Goal: Task Accomplishment & Management: Complete application form

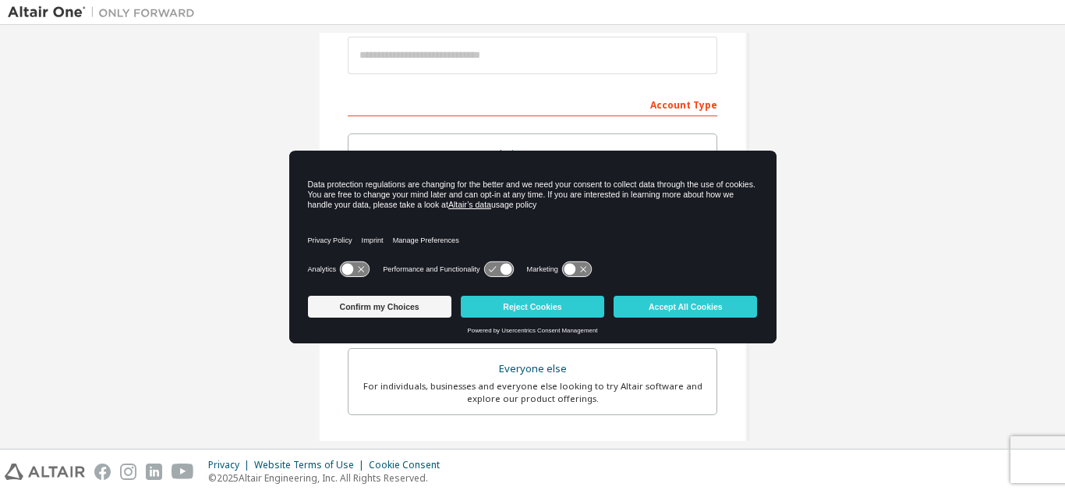
scroll to position [191, 0]
click at [674, 315] on button "Accept All Cookies" at bounding box center [685, 307] width 143 height 22
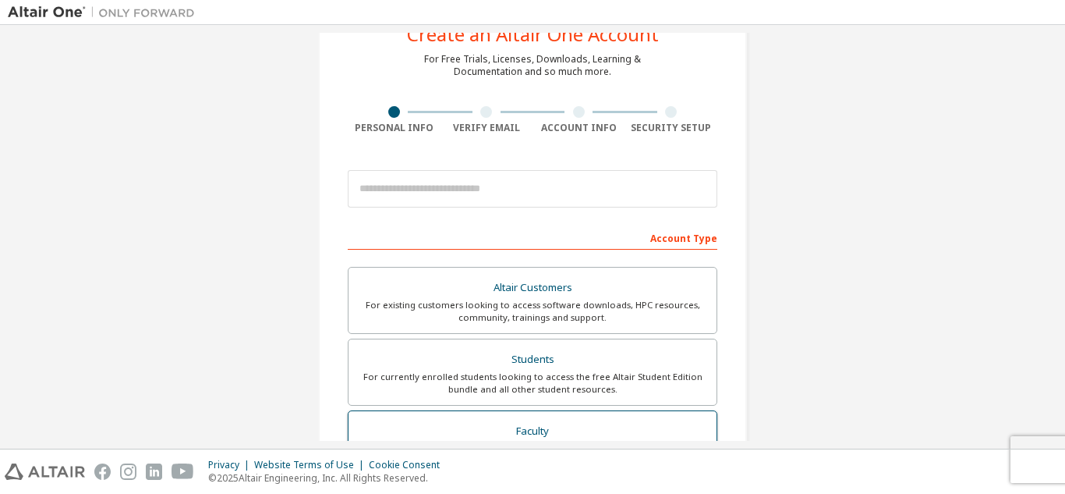
scroll to position [51, 0]
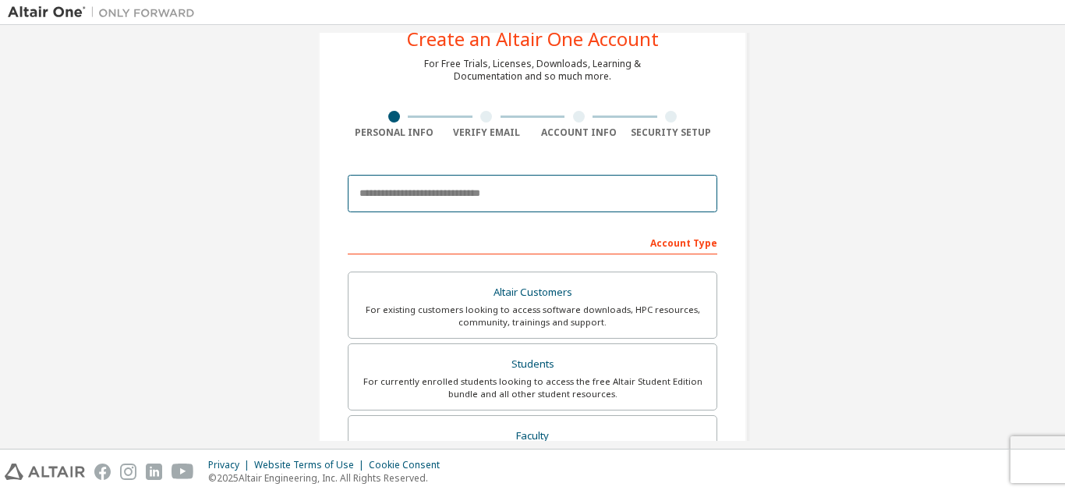
click at [490, 200] on input "email" at bounding box center [533, 193] width 370 height 37
type input "**********"
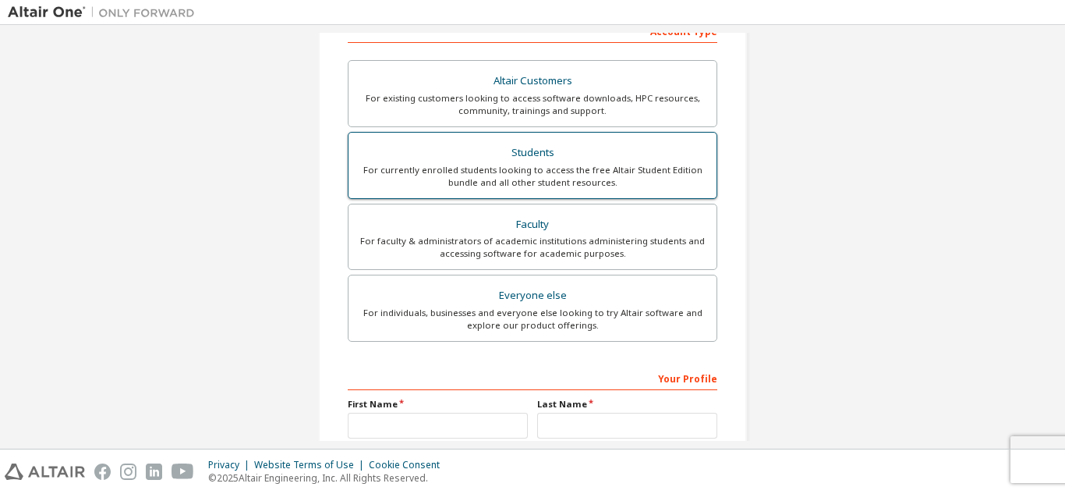
scroll to position [264, 0]
click at [521, 186] on div "For currently enrolled students looking to access the free Altair Student Editi…" at bounding box center [532, 174] width 349 height 25
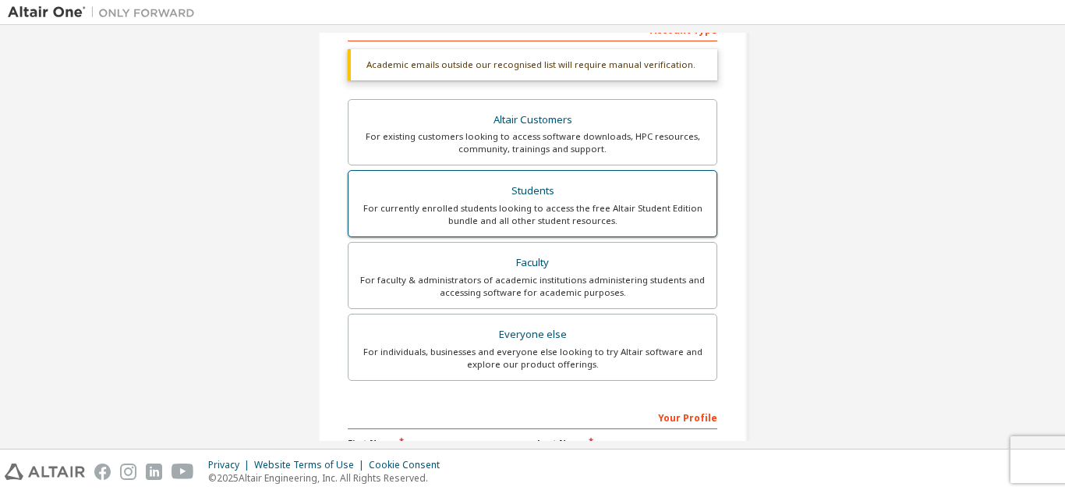
scroll to position [459, 0]
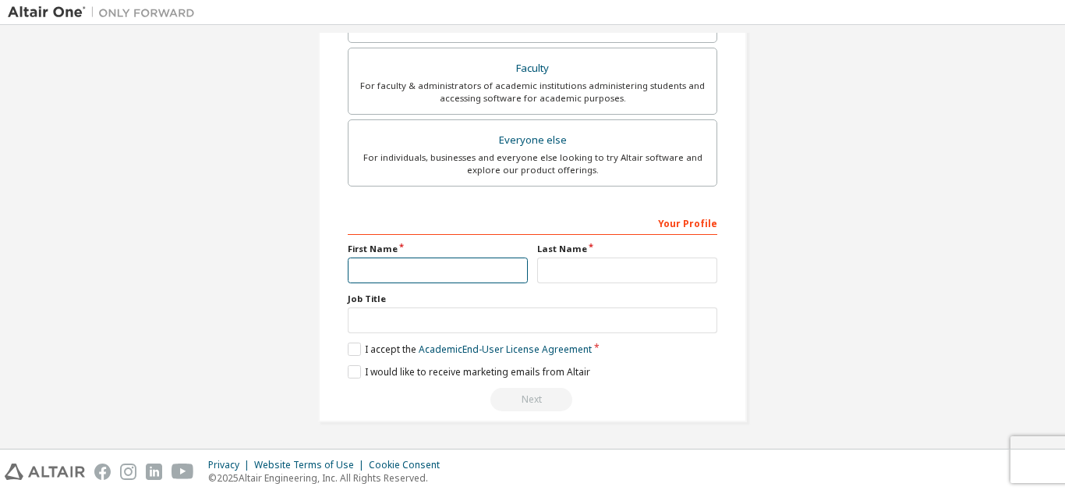
click at [415, 278] on input "text" at bounding box center [438, 270] width 180 height 26
click at [441, 266] on input "text" at bounding box center [438, 270] width 180 height 26
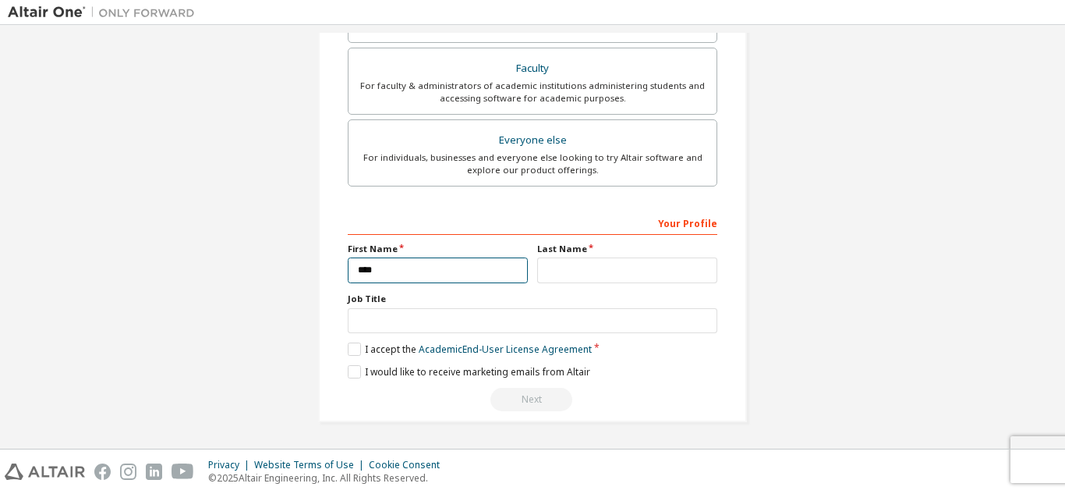
type input "****"
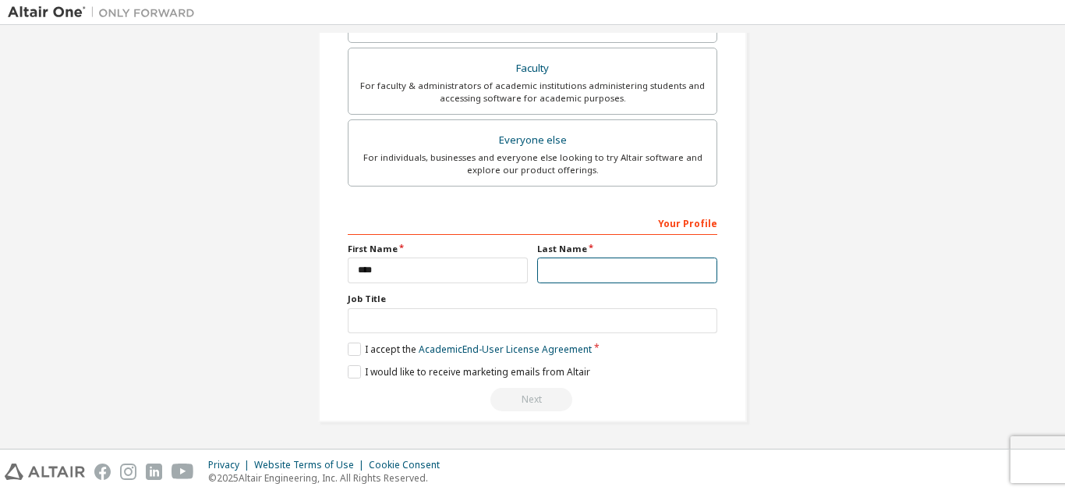
click at [546, 275] on input "text" at bounding box center [627, 270] width 180 height 26
type input "**********"
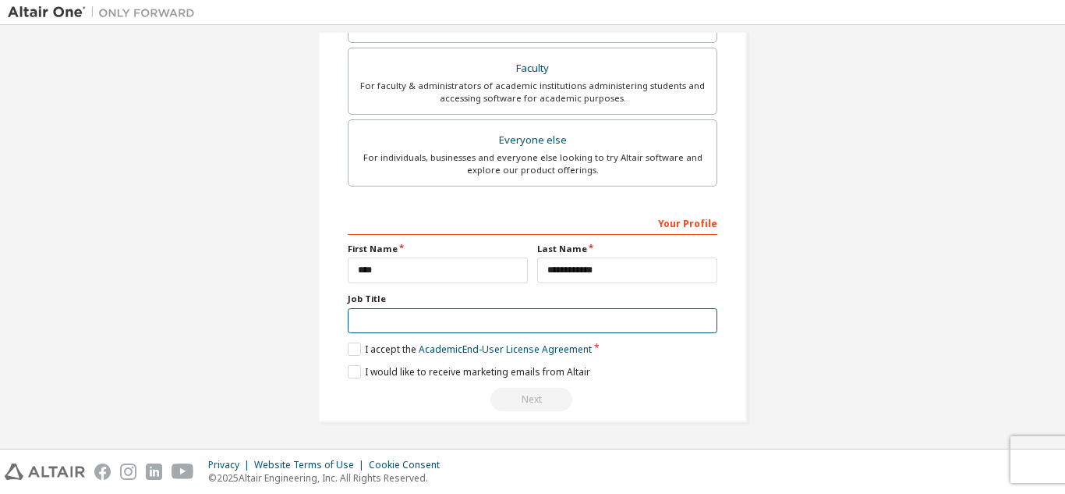
click at [389, 321] on input "text" at bounding box center [533, 321] width 370 height 26
type input "*"
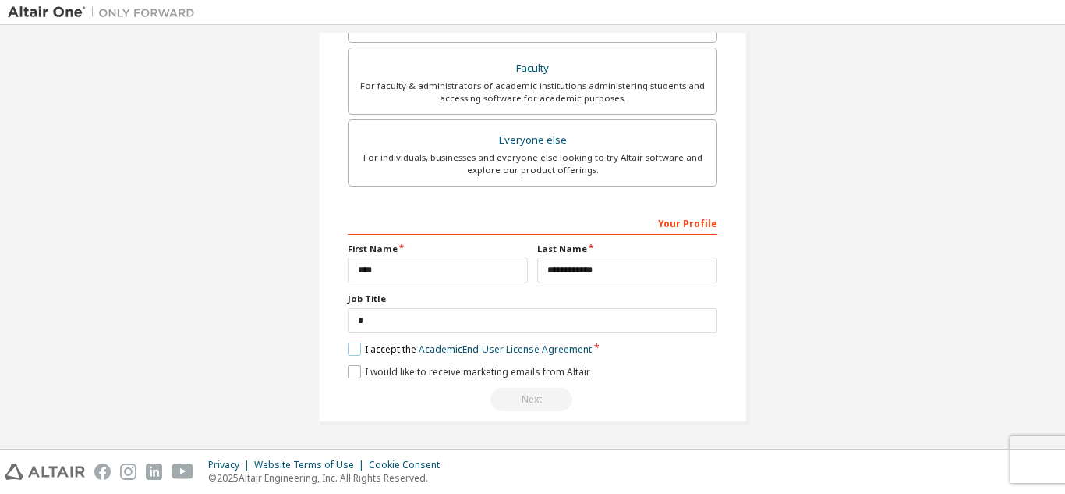
drag, startPoint x: 350, startPoint y: 350, endPoint x: 354, endPoint y: 375, distance: 25.3
click at [354, 375] on div "**********" at bounding box center [533, 311] width 370 height 202
click at [354, 375] on label "I would like to receive marketing emails from Altair" at bounding box center [469, 371] width 243 height 13
click at [352, 349] on label "I accept the Academic End-User License Agreement" at bounding box center [470, 348] width 244 height 13
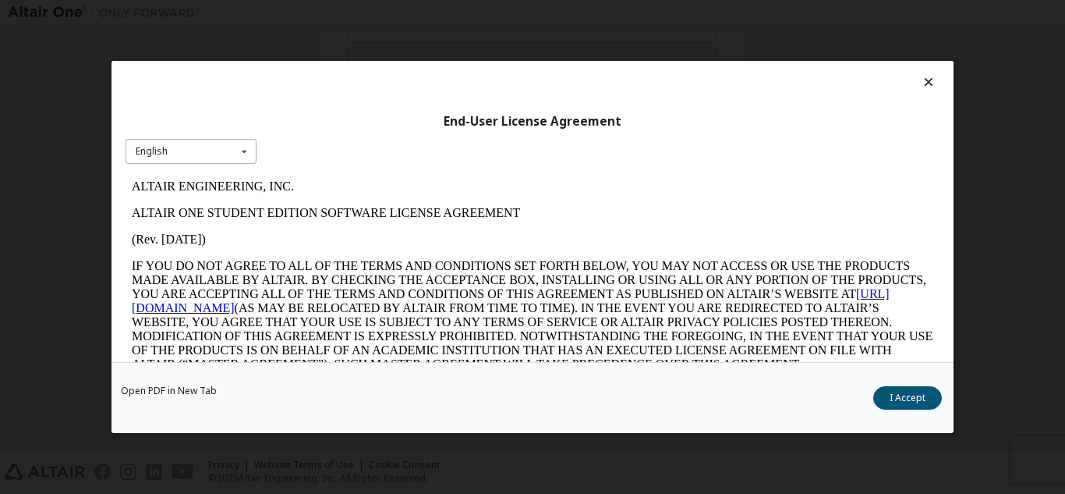
scroll to position [0, 0]
click at [922, 395] on button "I Accept" at bounding box center [907, 397] width 69 height 23
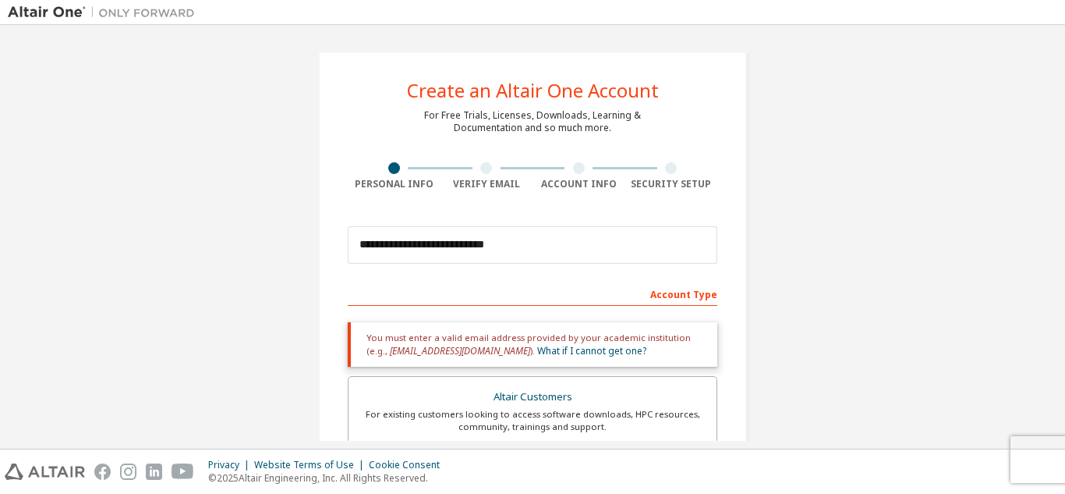
click at [617, 296] on div "Account Type" at bounding box center [533, 293] width 370 height 25
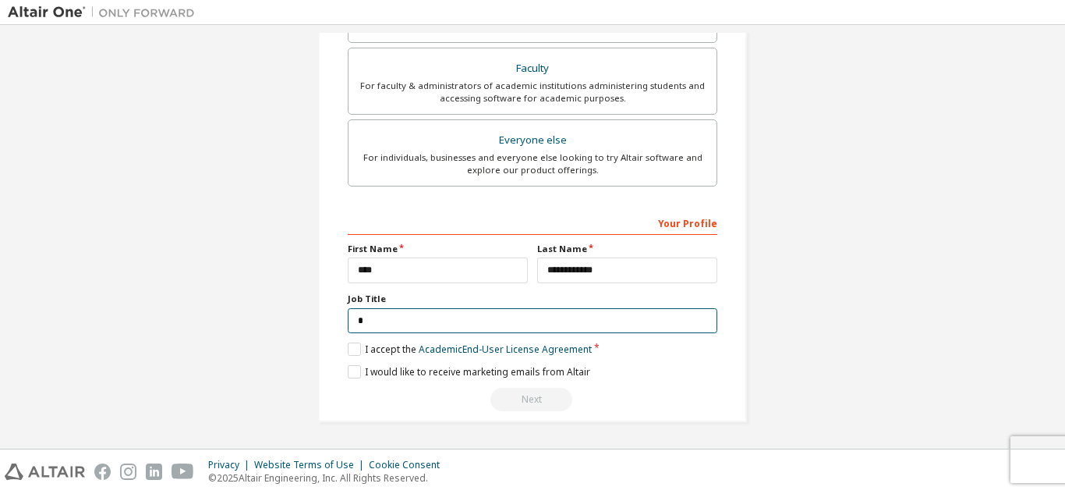
click at [532, 323] on input "*" at bounding box center [533, 321] width 370 height 26
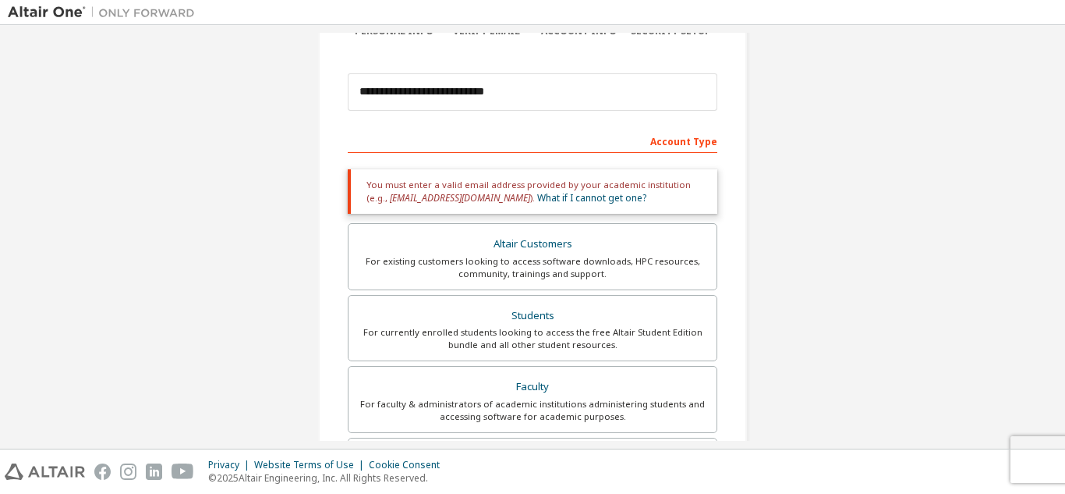
scroll to position [152, 0]
click at [677, 139] on div "Account Type" at bounding box center [533, 141] width 370 height 25
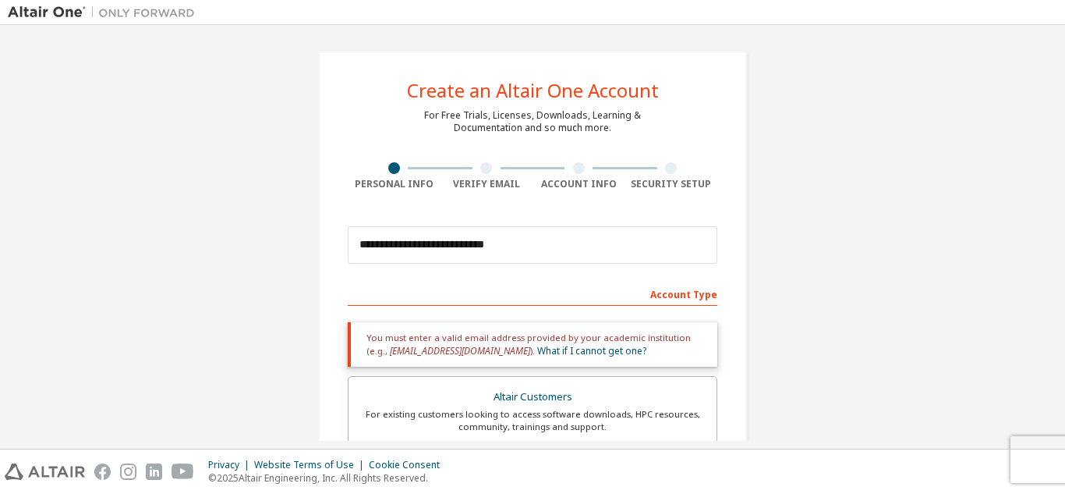
scroll to position [471, 0]
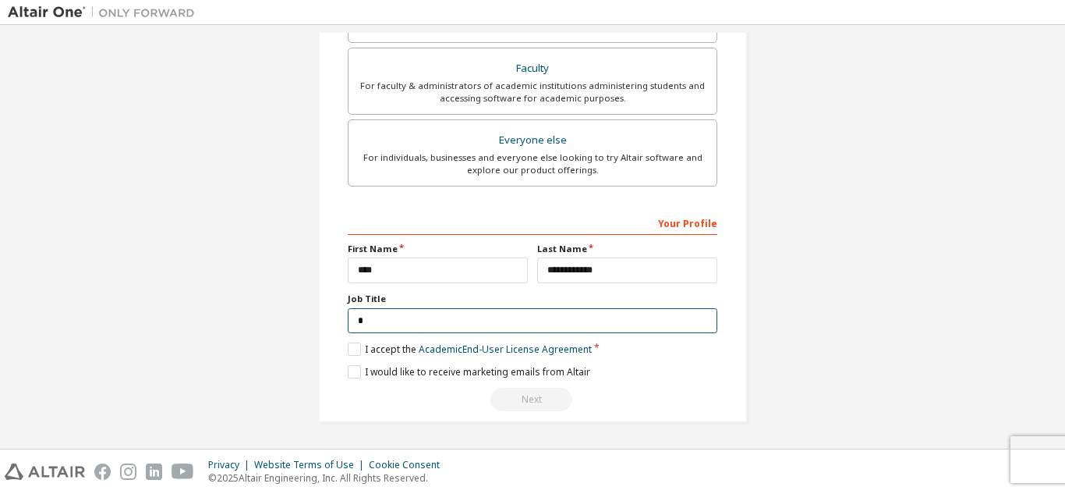
click at [484, 321] on input "*" at bounding box center [533, 321] width 370 height 26
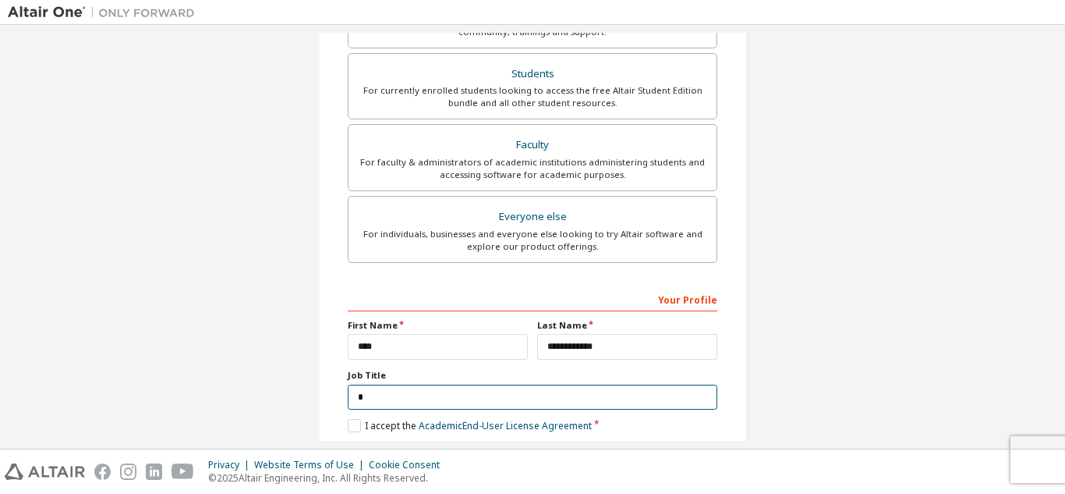
scroll to position [395, 0]
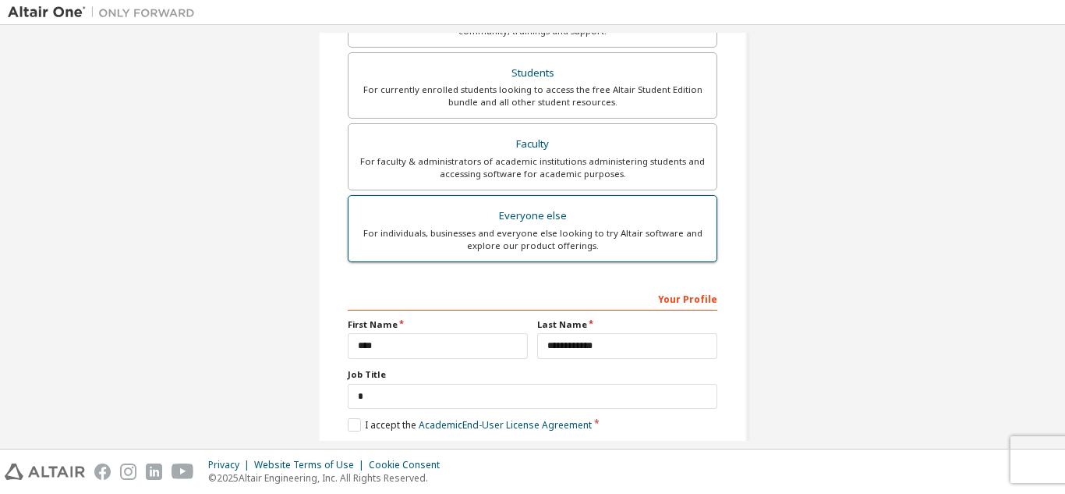
click at [523, 221] on div "Everyone else" at bounding box center [532, 216] width 349 height 22
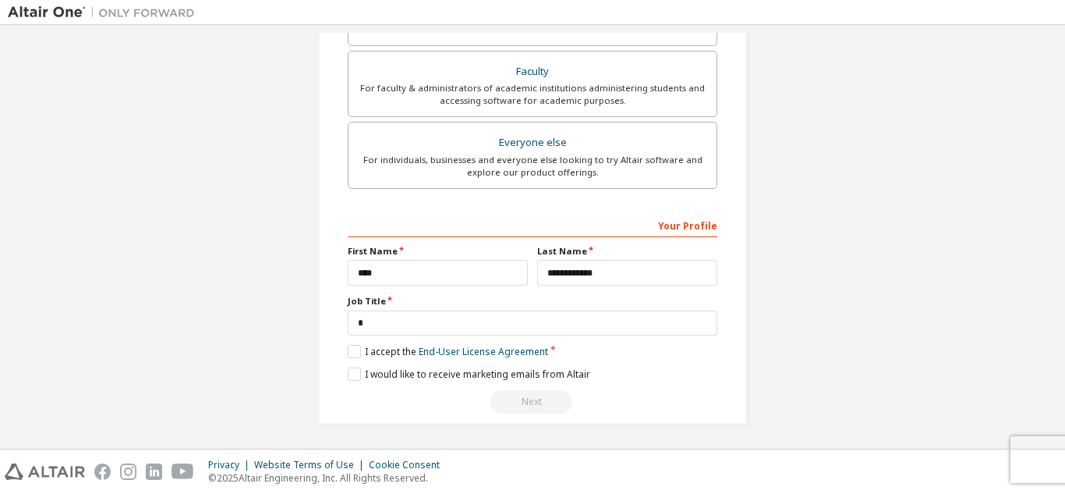
scroll to position [416, 0]
click at [355, 356] on label "I accept the End-User License Agreement" at bounding box center [448, 351] width 200 height 13
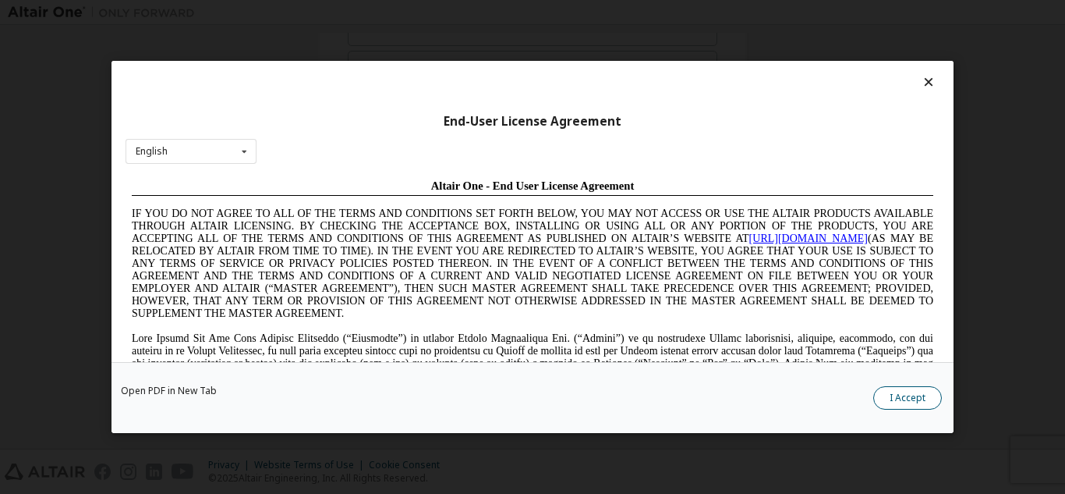
scroll to position [0, 0]
click at [891, 395] on button "I Accept" at bounding box center [907, 397] width 69 height 23
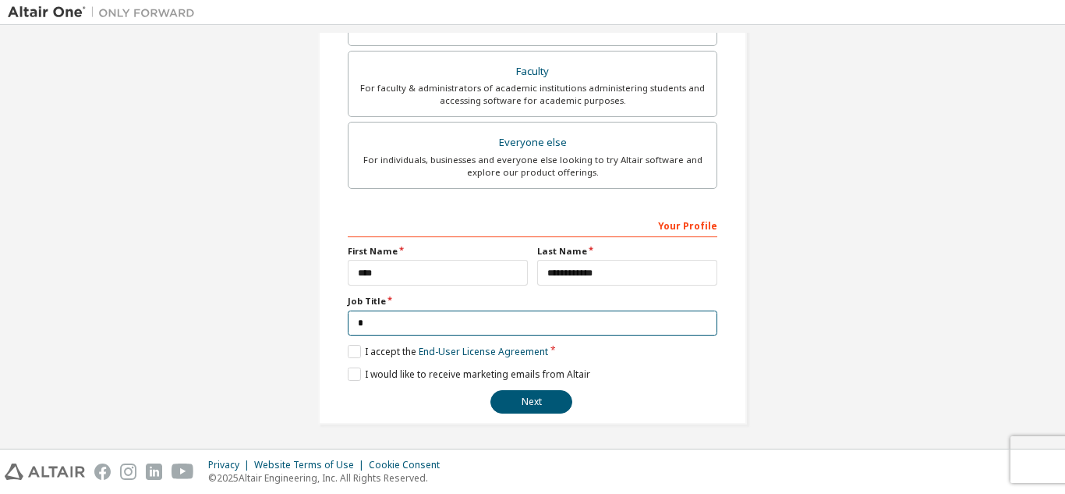
click at [491, 324] on input "*" at bounding box center [533, 323] width 370 height 26
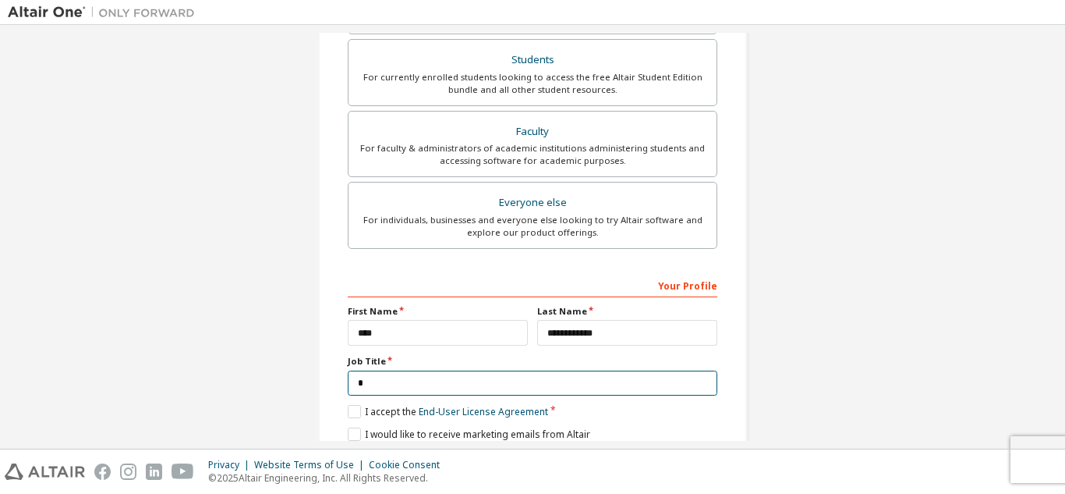
scroll to position [418, 0]
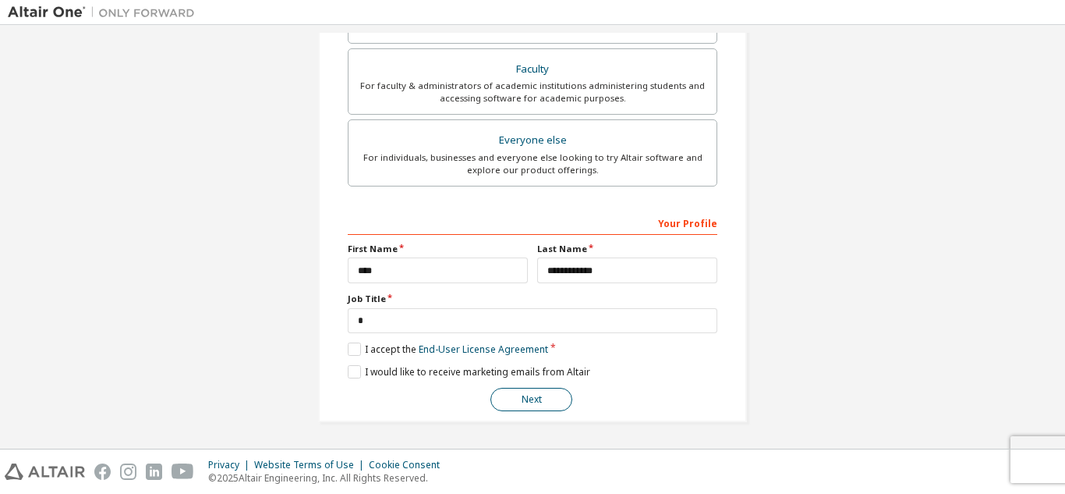
click at [519, 391] on button "Next" at bounding box center [532, 399] width 82 height 23
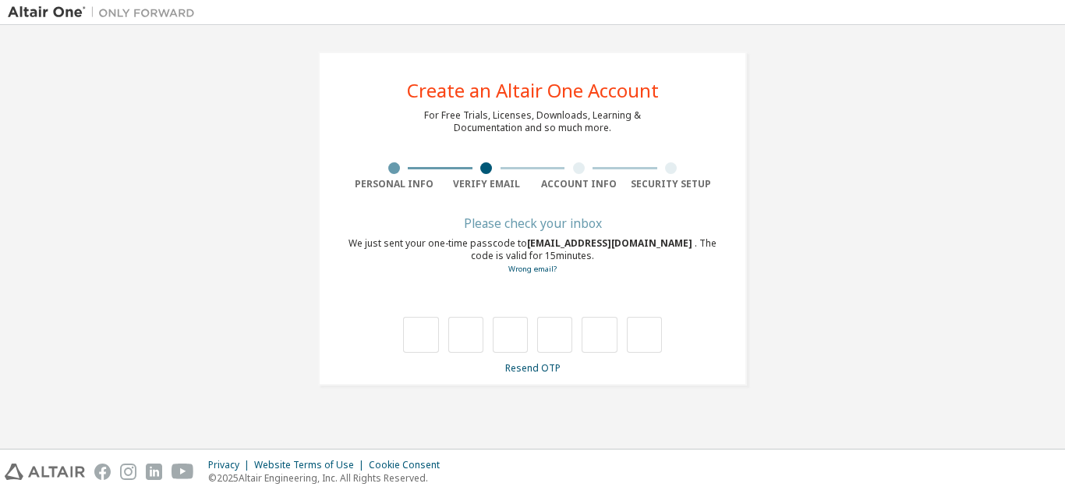
type input "*"
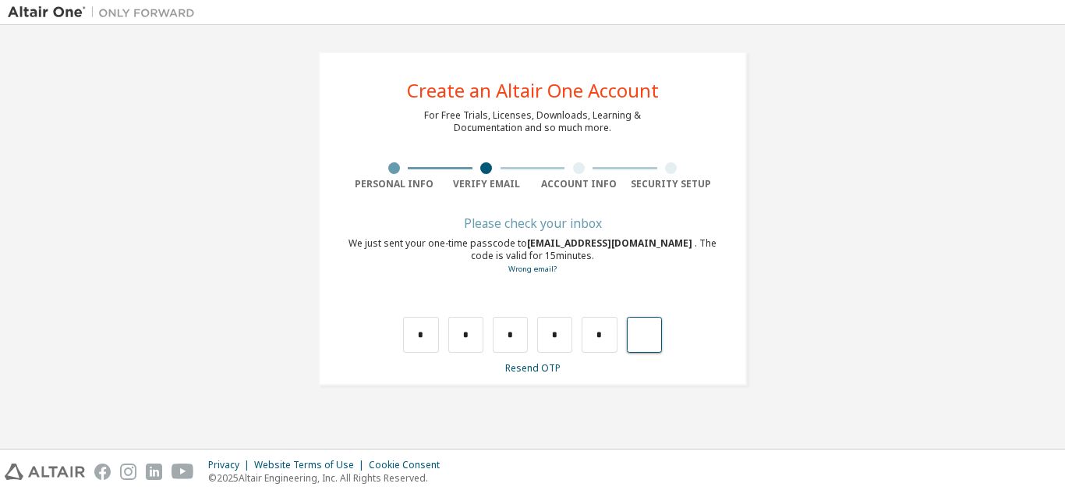
type input "*"
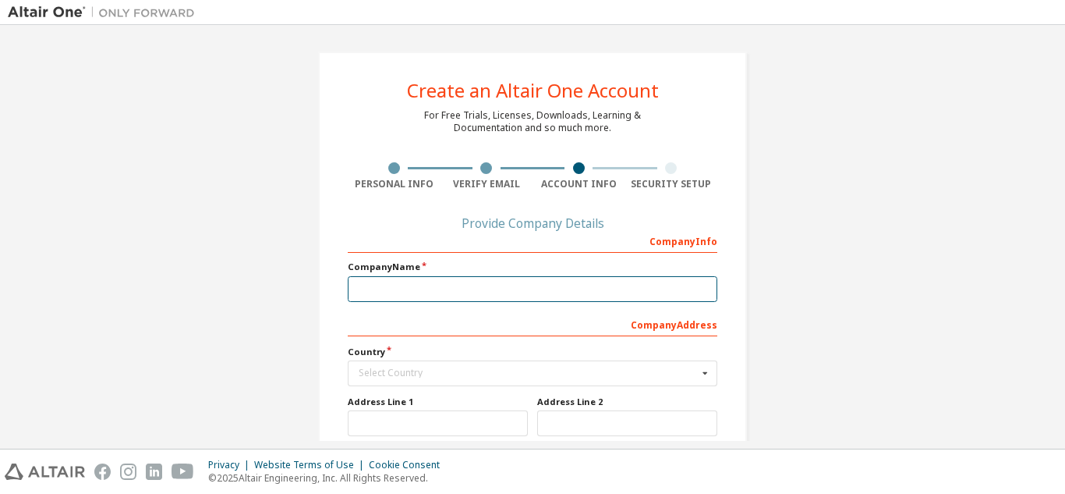
click at [657, 279] on input "text" at bounding box center [533, 289] width 370 height 26
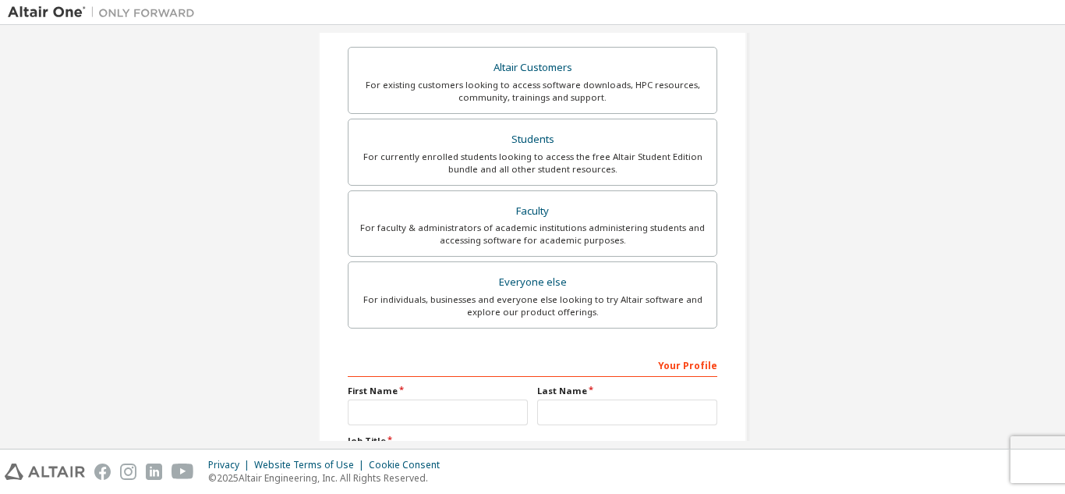
scroll to position [277, 0]
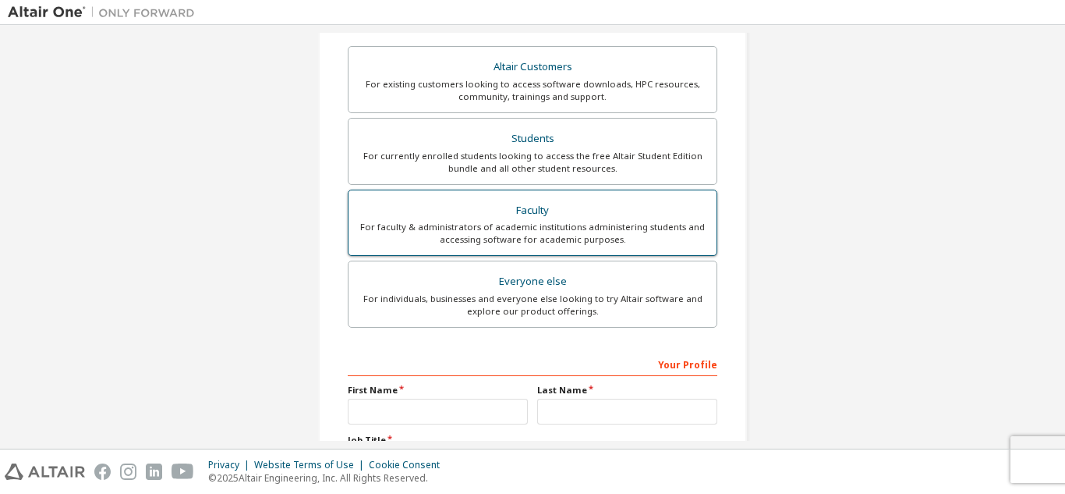
click at [501, 228] on div "For faculty & administrators of academic institutions administering students an…" at bounding box center [532, 233] width 349 height 25
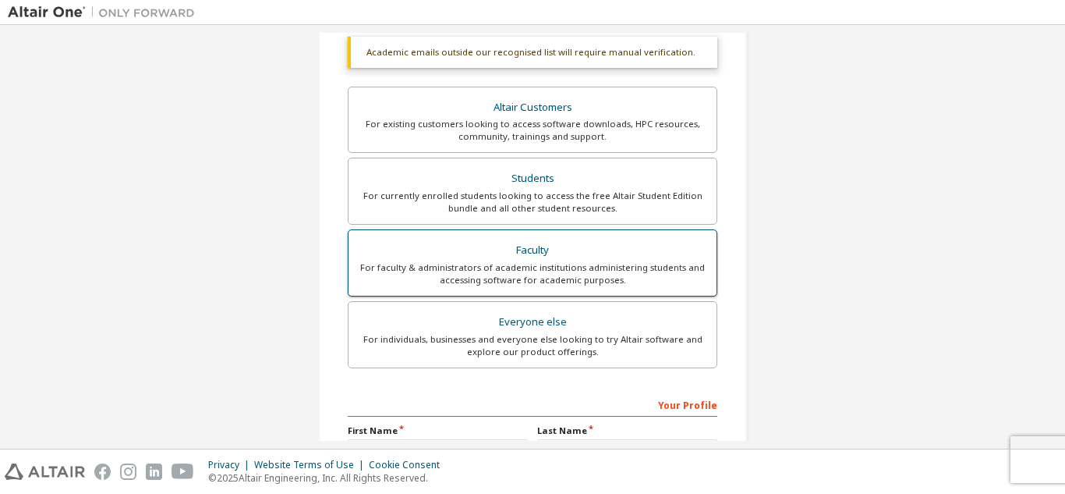
scroll to position [459, 0]
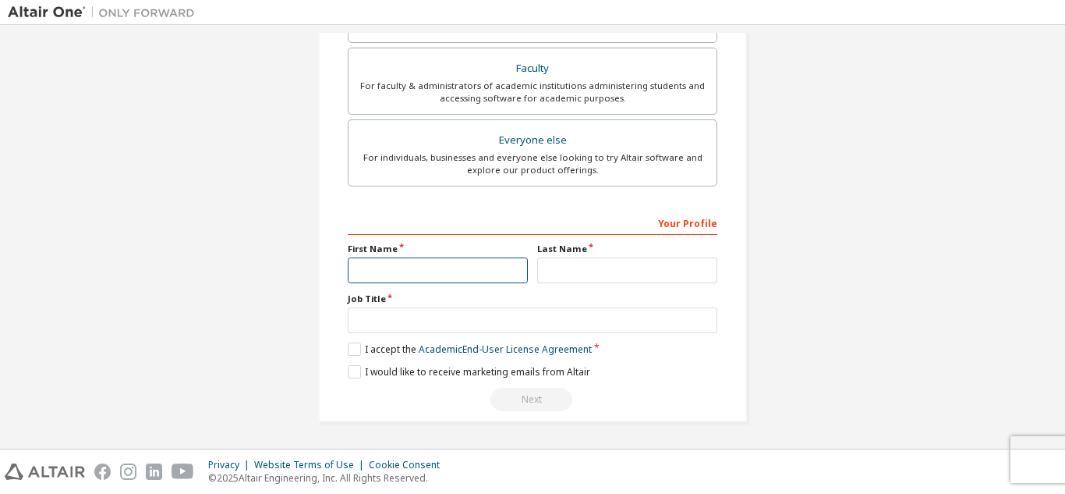
click at [413, 278] on input "text" at bounding box center [438, 270] width 180 height 26
type input "****"
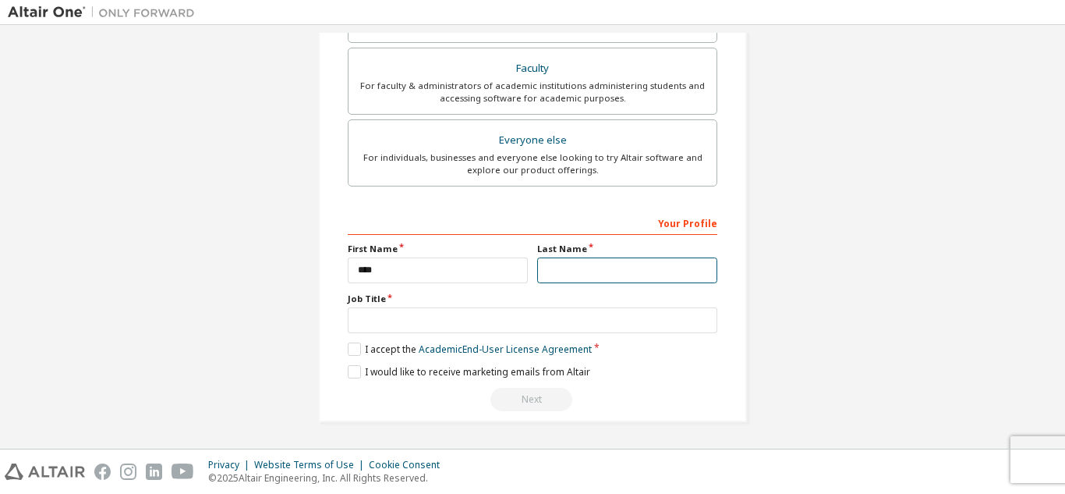
click at [614, 264] on input "text" at bounding box center [627, 270] width 180 height 26
type input "**********"
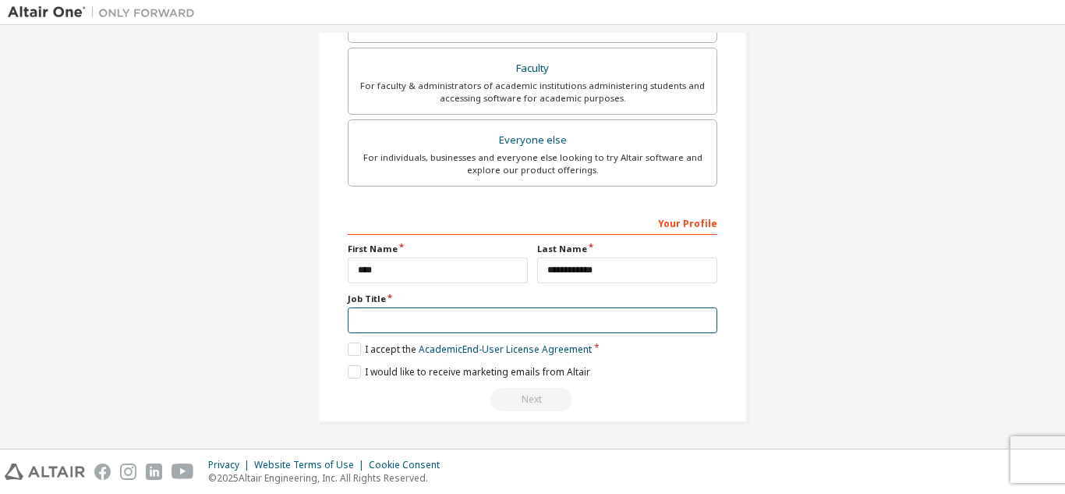
click at [561, 313] on input "text" at bounding box center [533, 320] width 370 height 26
type input "*"
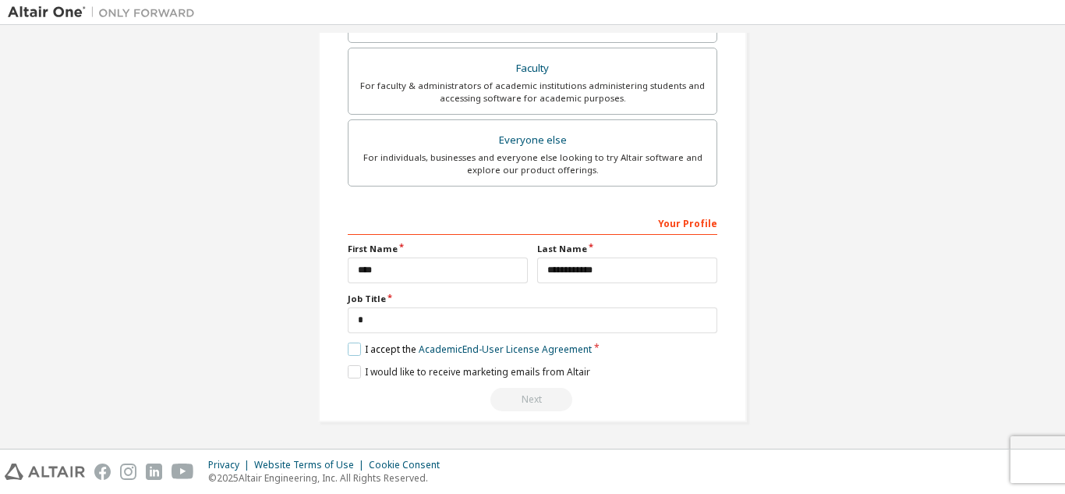
click at [348, 354] on label "I accept the Academic End-User License Agreement" at bounding box center [470, 348] width 244 height 13
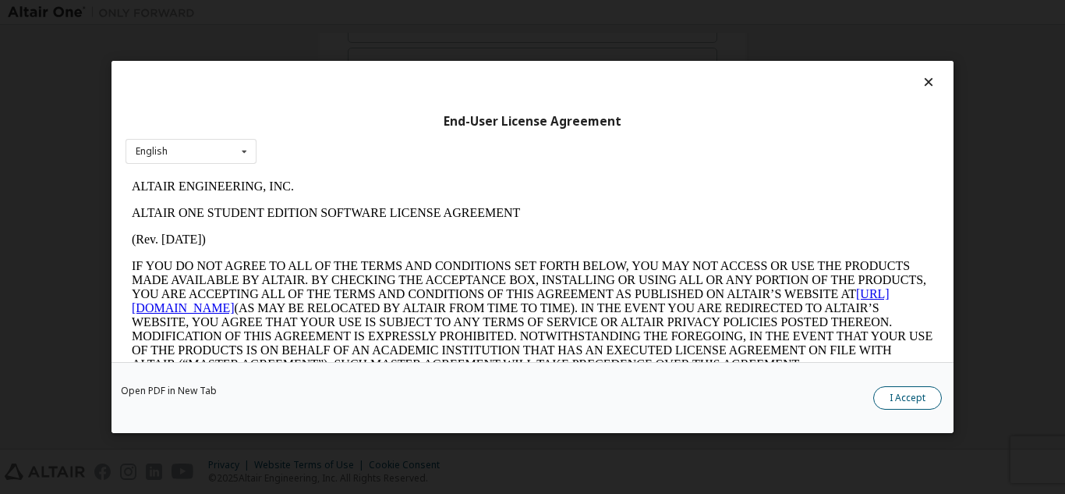
scroll to position [0, 0]
click at [912, 400] on button "I Accept" at bounding box center [907, 397] width 69 height 23
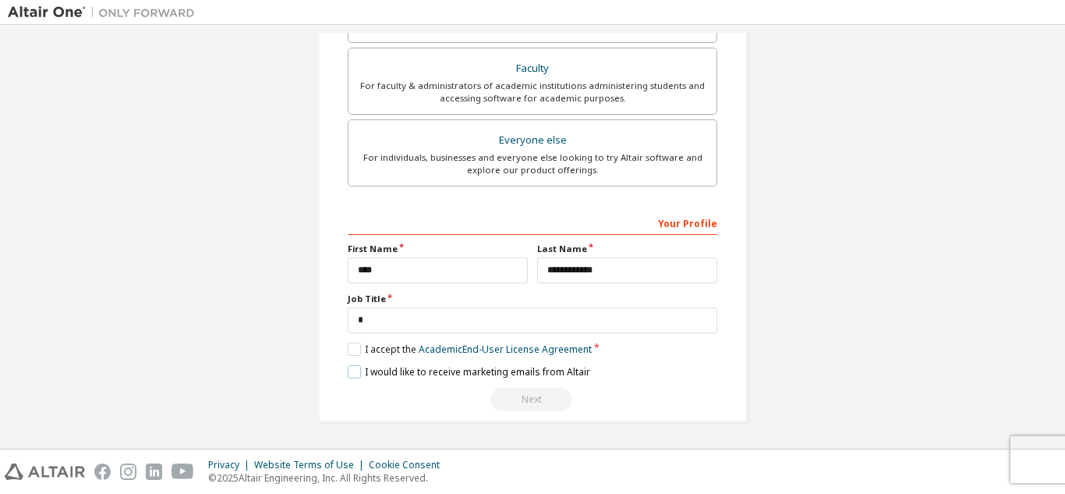
click at [351, 367] on label "I would like to receive marketing emails from Altair" at bounding box center [469, 371] width 243 height 13
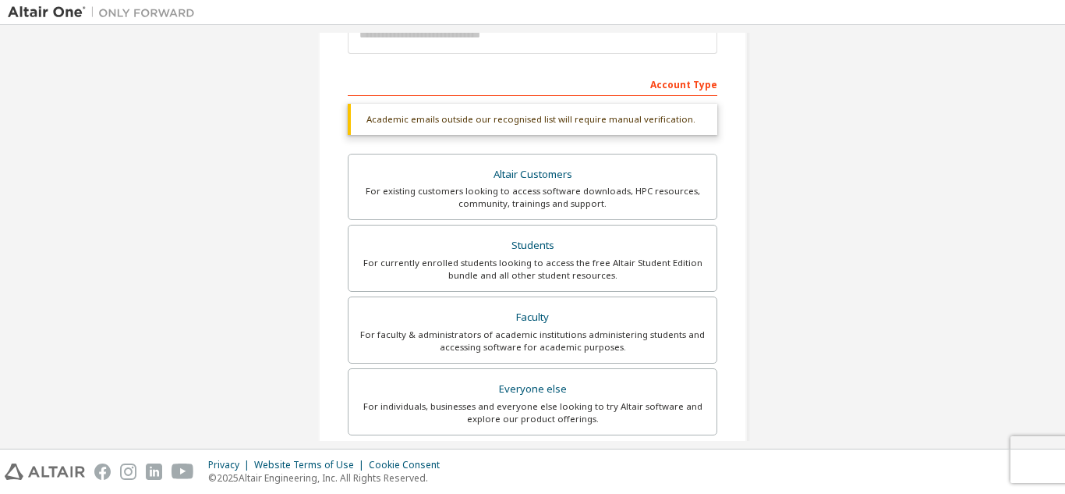
scroll to position [210, 0]
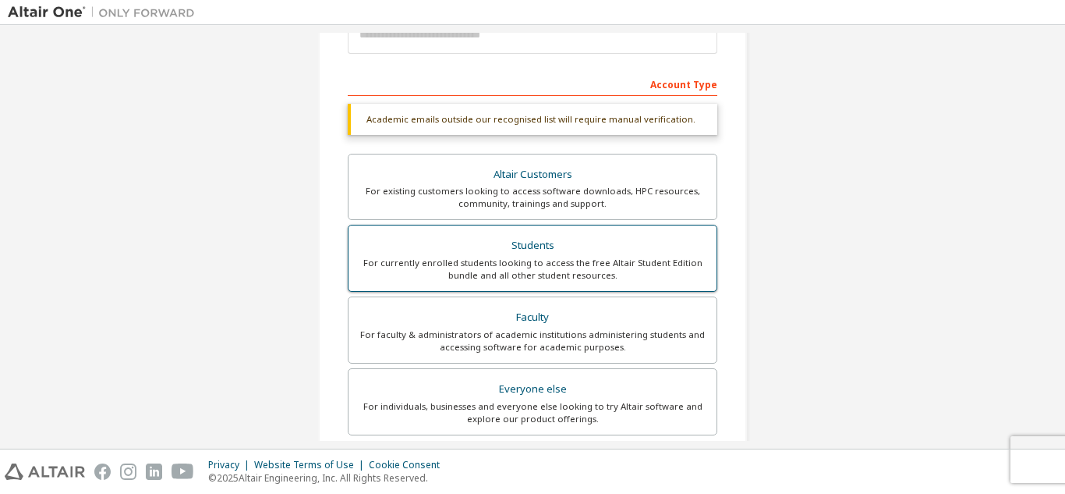
click at [518, 242] on div "Students" at bounding box center [532, 246] width 349 height 22
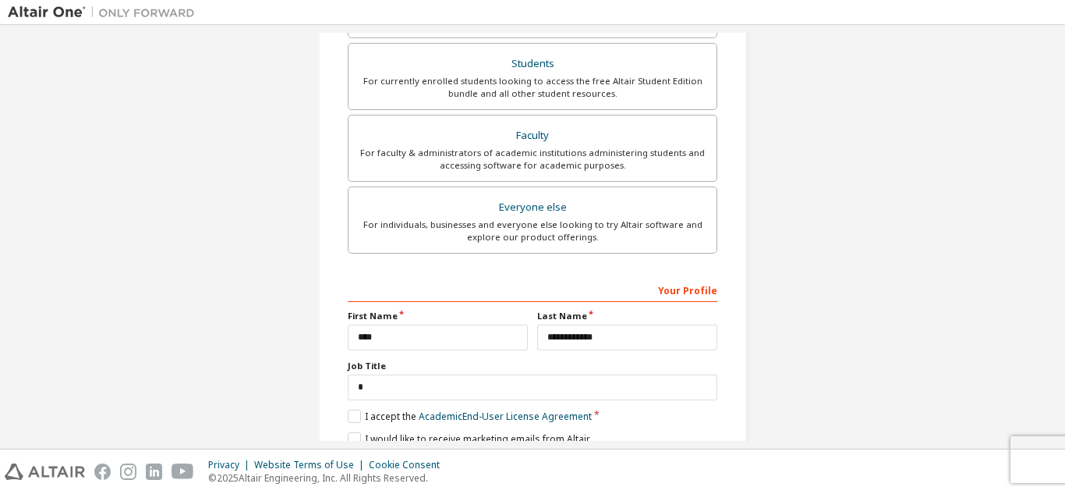
scroll to position [459, 0]
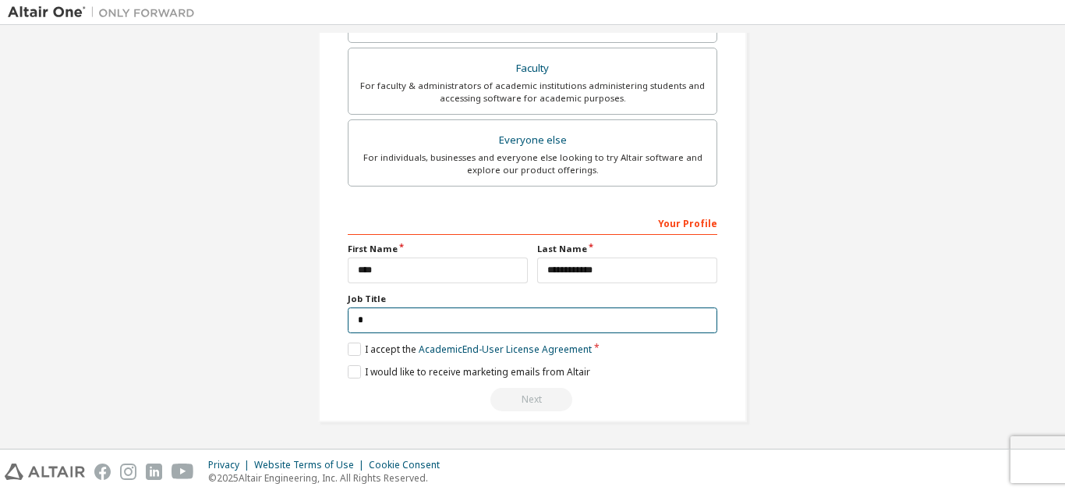
drag, startPoint x: 484, startPoint y: 321, endPoint x: 309, endPoint y: 330, distance: 174.9
click at [309, 330] on div "Create an Altair One Account For Free Trials, Licenses, Downloads, Learning & D…" at bounding box center [532, 7] width 466 height 866
type input "*"
paste input "*"
type input "*******"
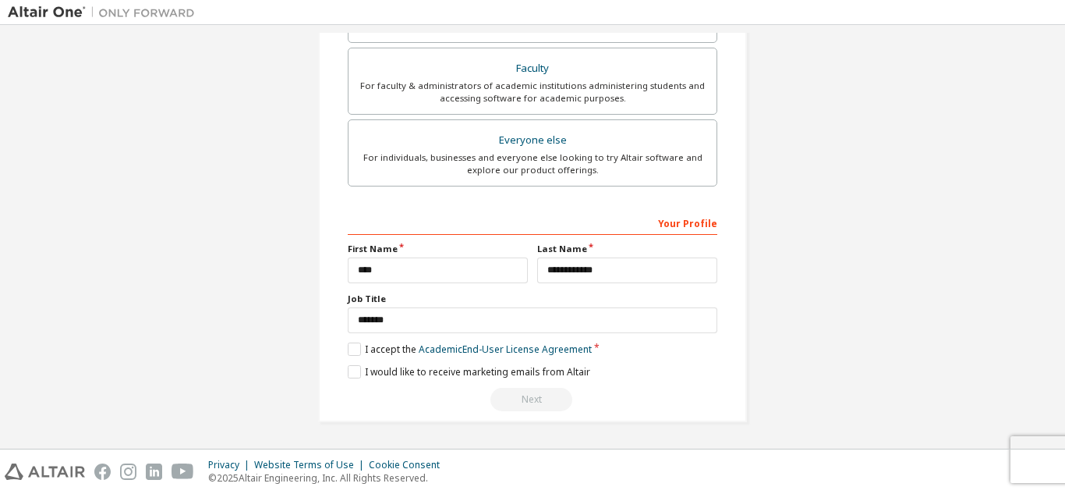
click at [631, 377] on div "I would like to receive marketing emails from Altair" at bounding box center [533, 371] width 370 height 13
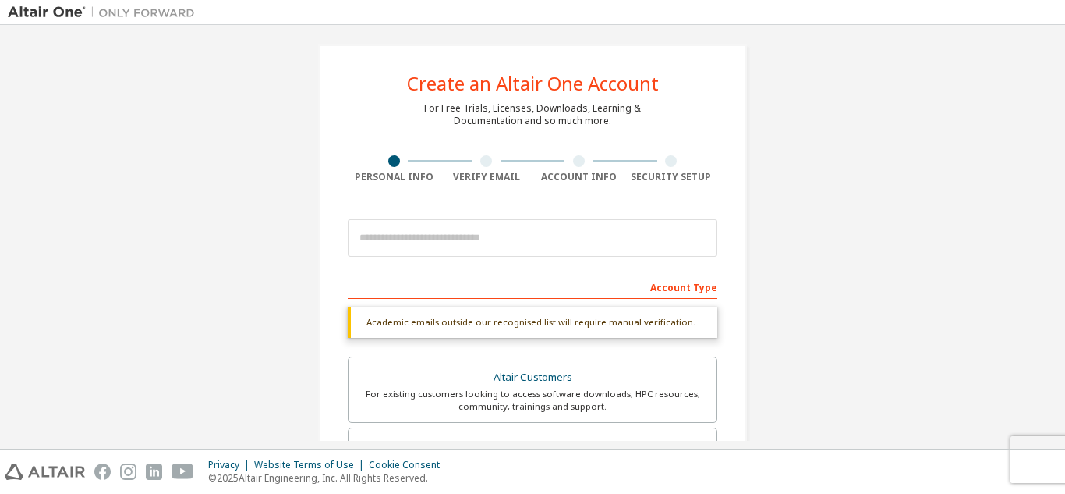
scroll to position [6, 0]
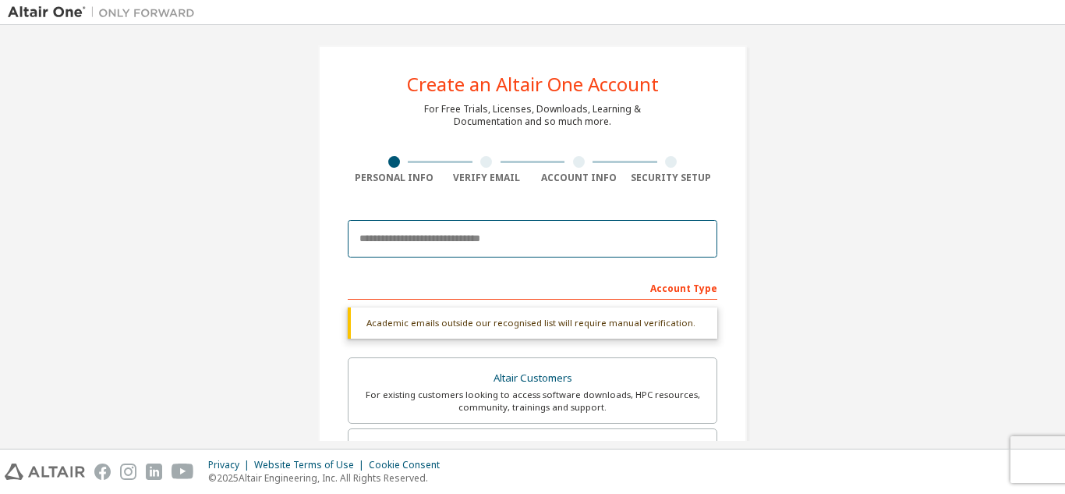
click at [529, 257] on input "email" at bounding box center [533, 238] width 370 height 37
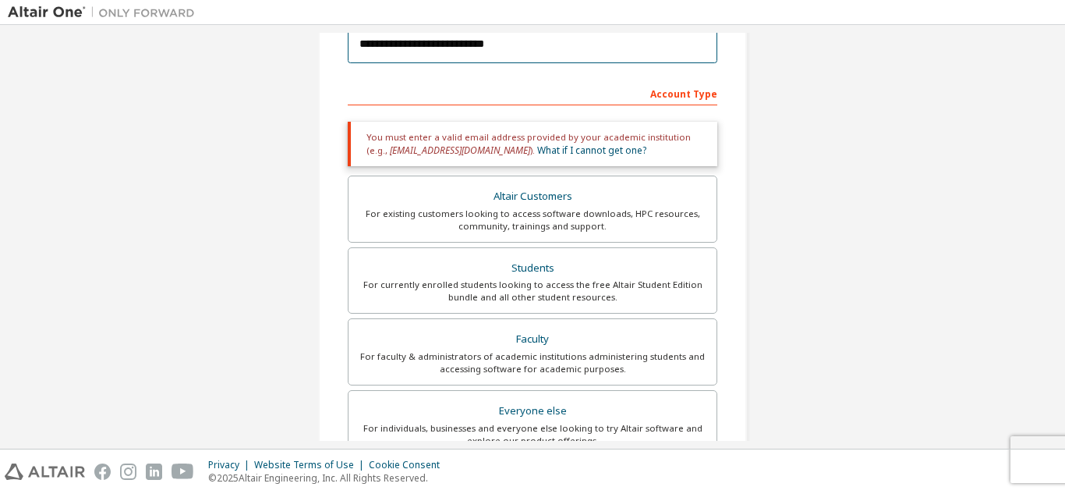
scroll to position [199, 0]
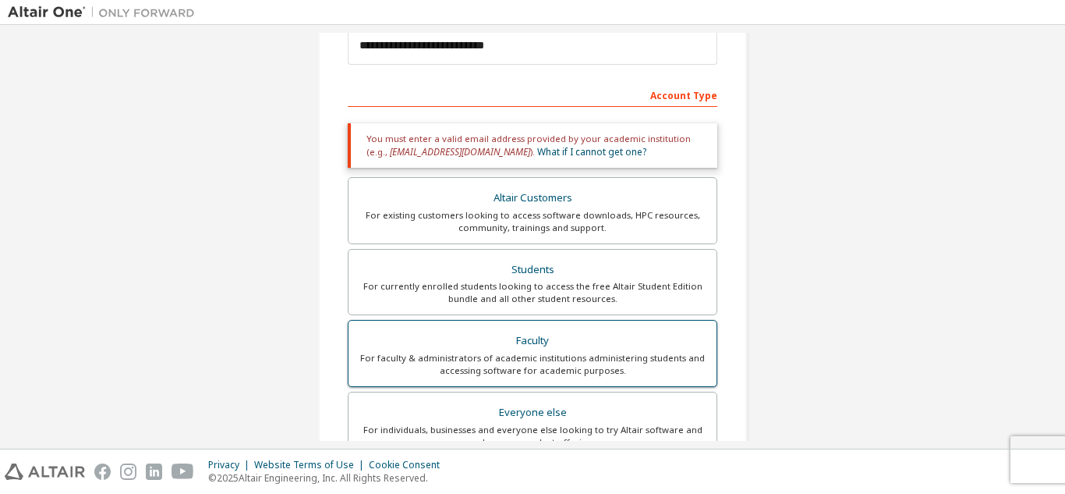
click at [469, 351] on div "Faculty" at bounding box center [532, 341] width 349 height 22
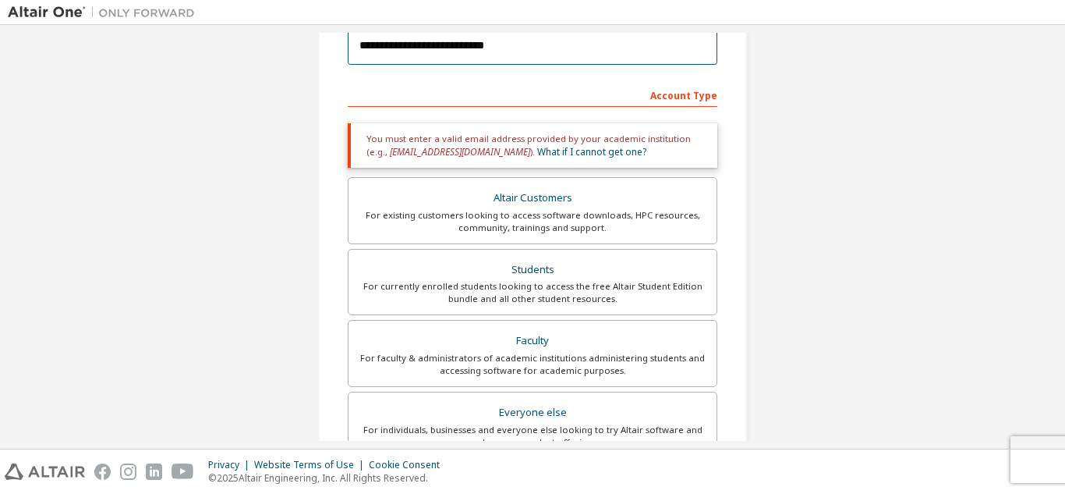
click at [604, 34] on input "**********" at bounding box center [533, 45] width 370 height 37
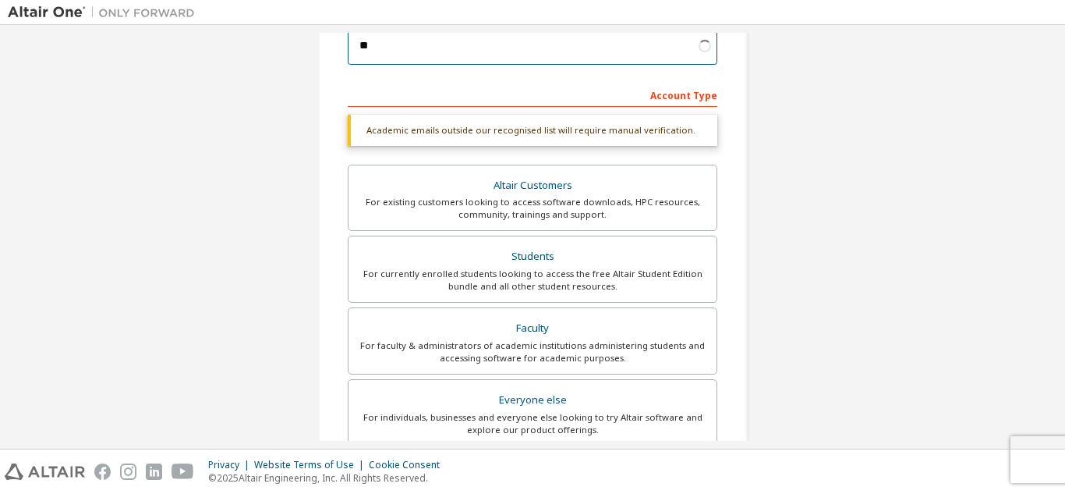
type input "*"
type input "**********"
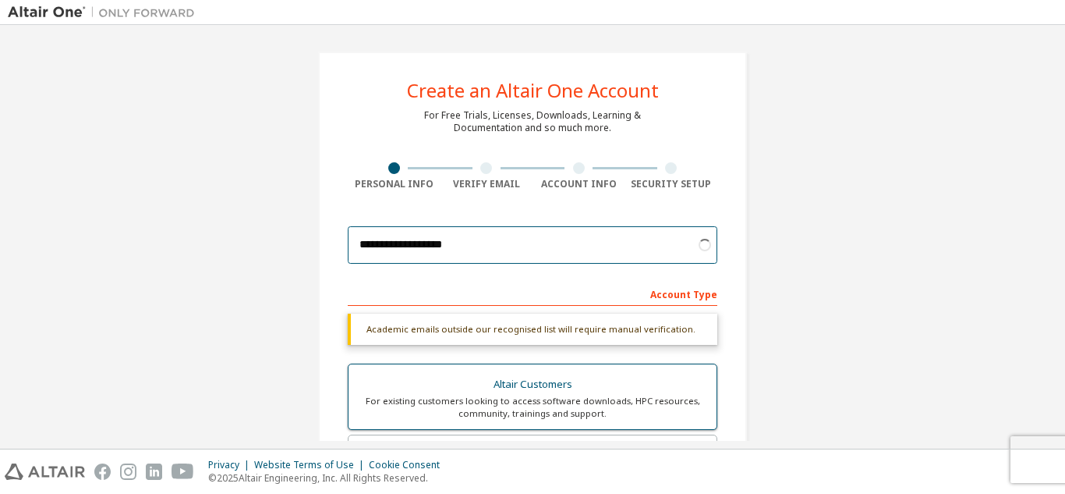
scroll to position [302, 0]
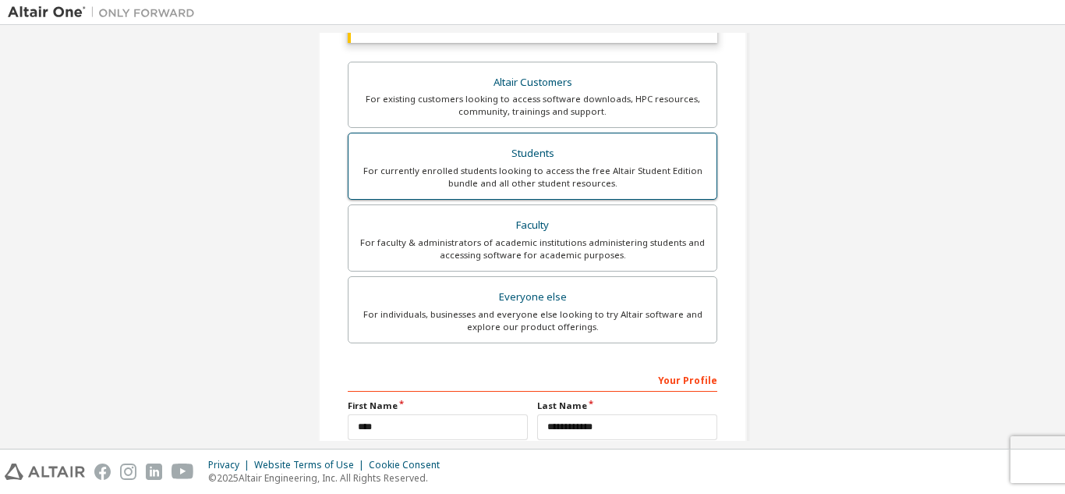
click at [511, 168] on div "For currently enrolled students looking to access the free Altair Student Editi…" at bounding box center [532, 177] width 349 height 25
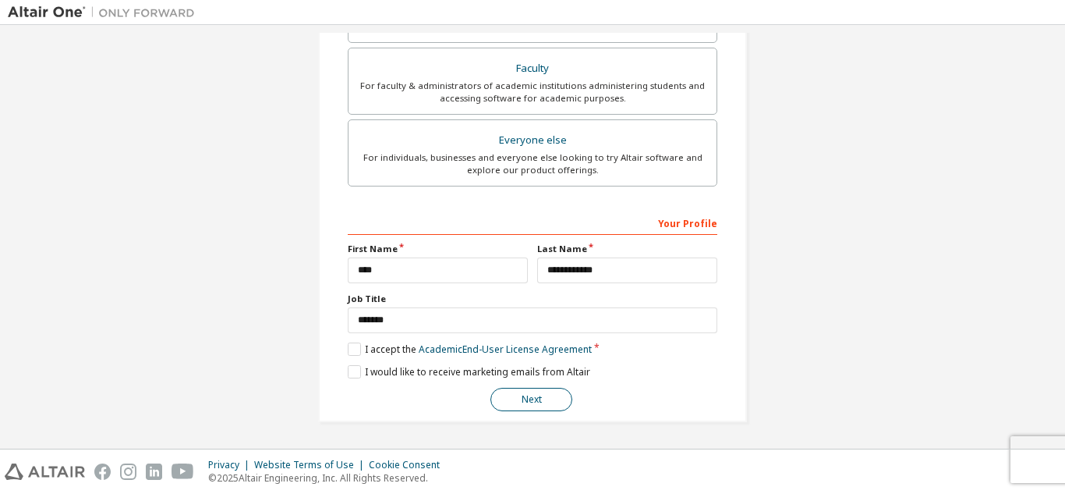
click at [509, 411] on button "Next" at bounding box center [532, 399] width 82 height 23
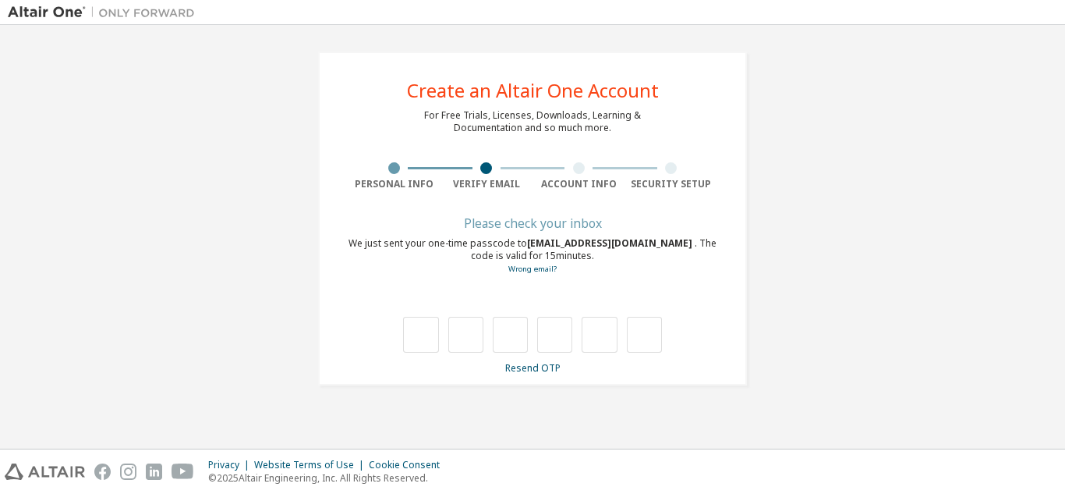
scroll to position [0, 0]
type input "*"
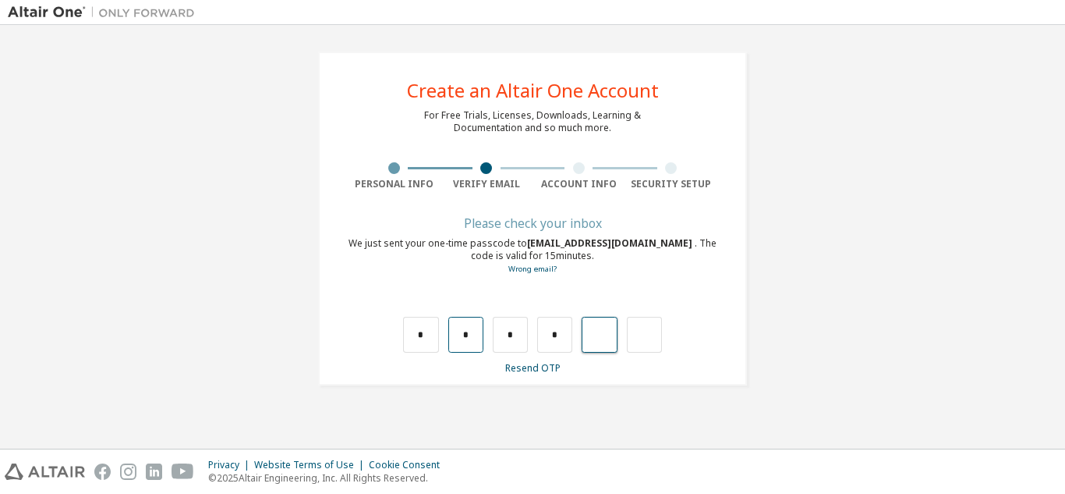
type input "*"
